Goal: Navigation & Orientation: Go to known website

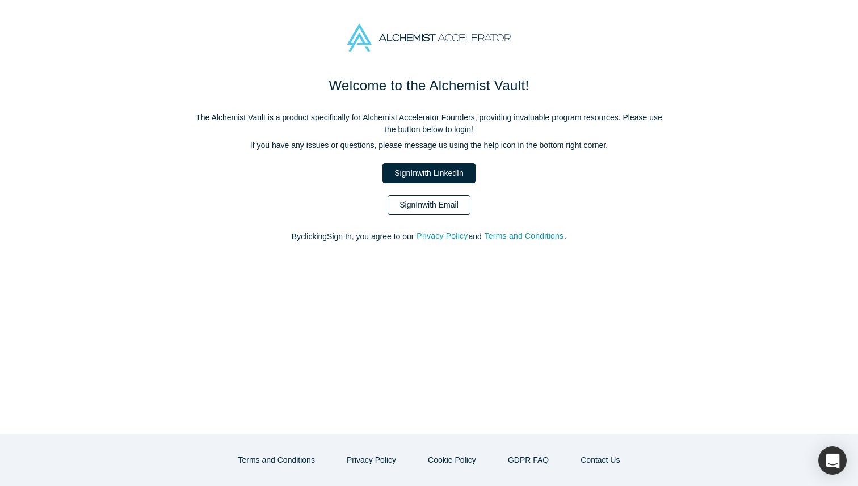
click at [414, 199] on link "Sign In with Email" at bounding box center [429, 205] width 83 height 20
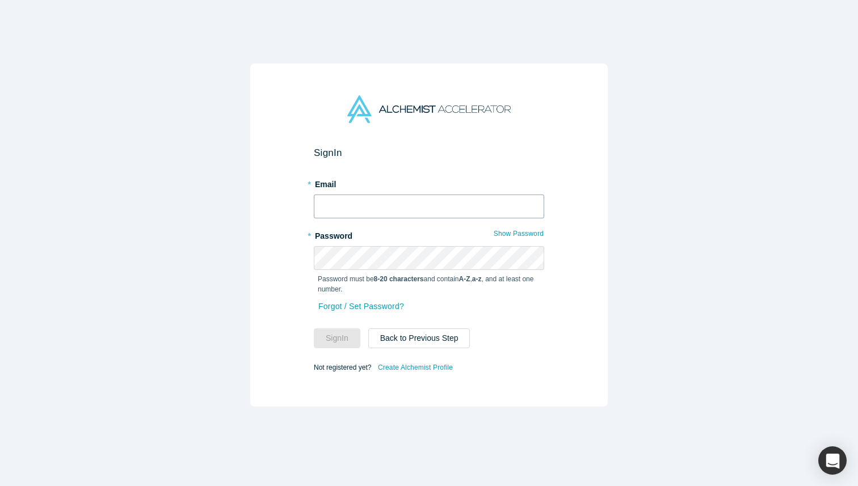
click at [420, 202] on input "text" at bounding box center [429, 207] width 230 height 24
type input "[EMAIL_ADDRESS][DOMAIN_NAME]"
click at [339, 343] on button "Sign In" at bounding box center [337, 339] width 47 height 20
